Goal: Information Seeking & Learning: Learn about a topic

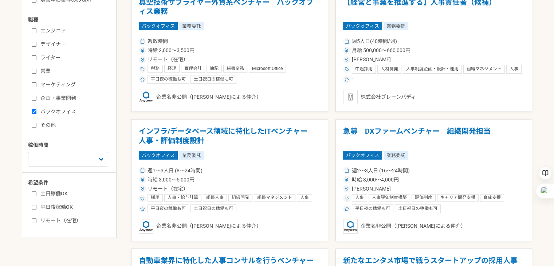
scroll to position [219, 0]
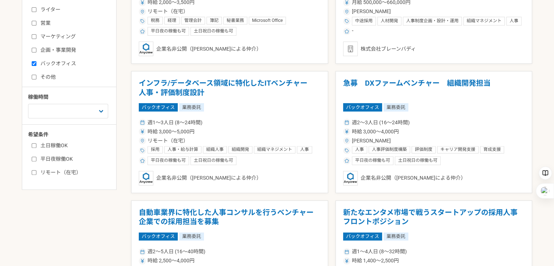
click at [74, 171] on label "リモート（在宅）" at bounding box center [74, 173] width 84 height 8
click at [36, 171] on input "リモート（在宅）" at bounding box center [34, 172] width 5 height 5
checkbox input "true"
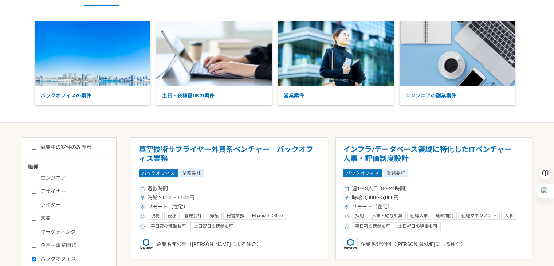
scroll to position [36, 0]
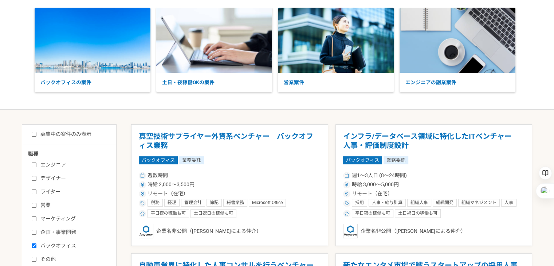
click at [60, 135] on label "募集中の案件のみ表示" at bounding box center [62, 134] width 60 height 8
click at [36, 135] on input "募集中の案件のみ表示" at bounding box center [34, 134] width 5 height 5
checkbox input "true"
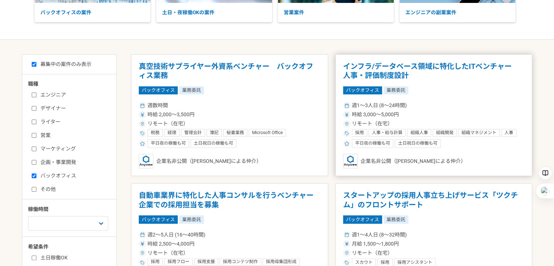
scroll to position [109, 0]
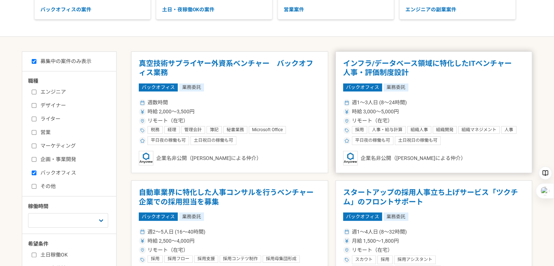
click at [466, 147] on article "インフラ/データベース領域に特化したITベンチャー　人事・評価制度設計 バックオフィス 業務委託 週1〜3人日 (8〜24時間) 時給 3,000〜5,000…" at bounding box center [434, 112] width 197 height 122
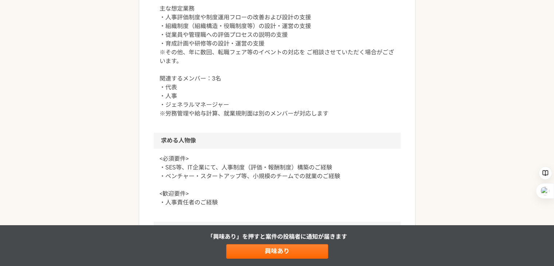
scroll to position [401, 0]
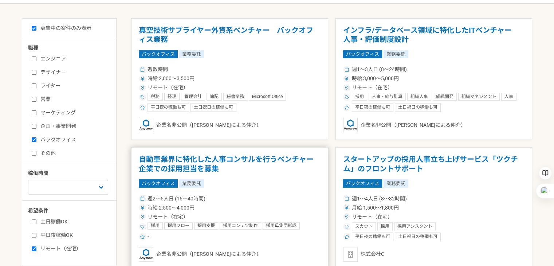
scroll to position [219, 0]
